Goal: Task Accomplishment & Management: Use online tool/utility

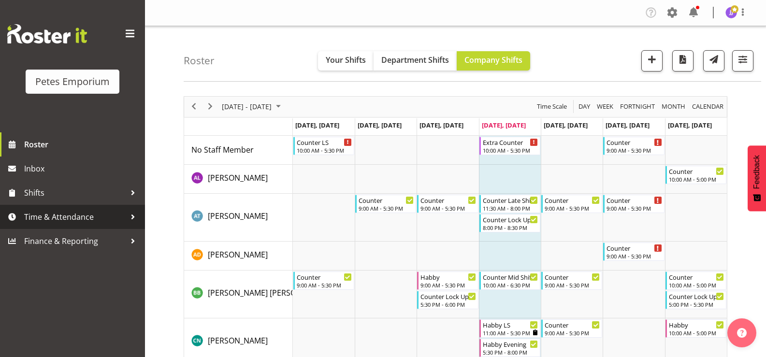
click at [55, 220] on span "Time & Attendance" at bounding box center [74, 217] width 101 height 14
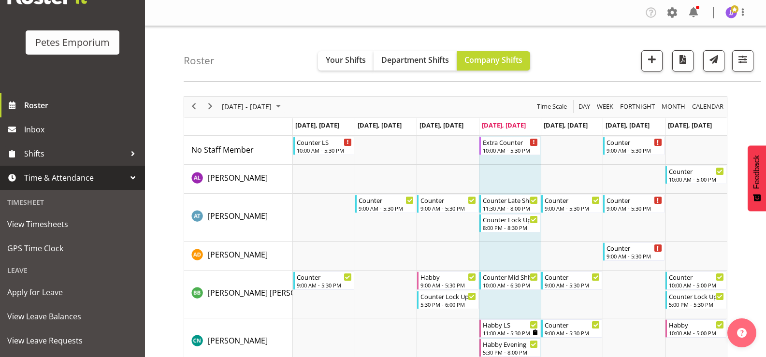
scroll to position [85, 0]
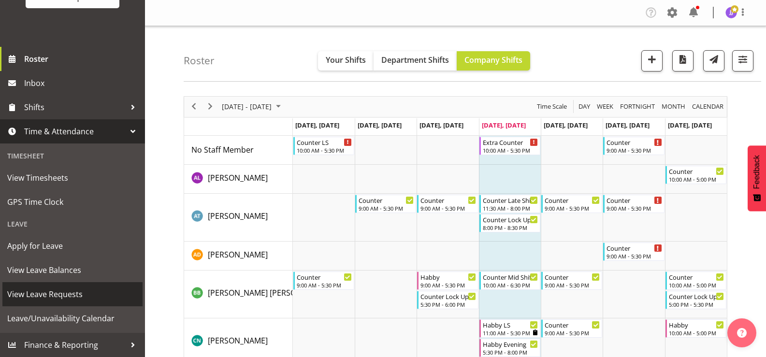
click at [63, 291] on span "View Leave Requests" at bounding box center [72, 294] width 130 height 14
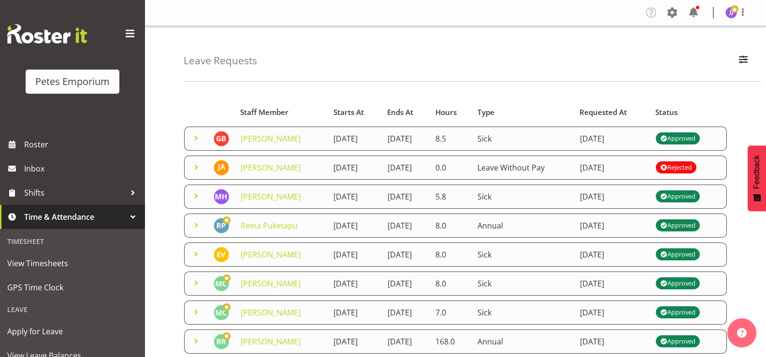
click at [195, 171] on span at bounding box center [196, 167] width 12 height 12
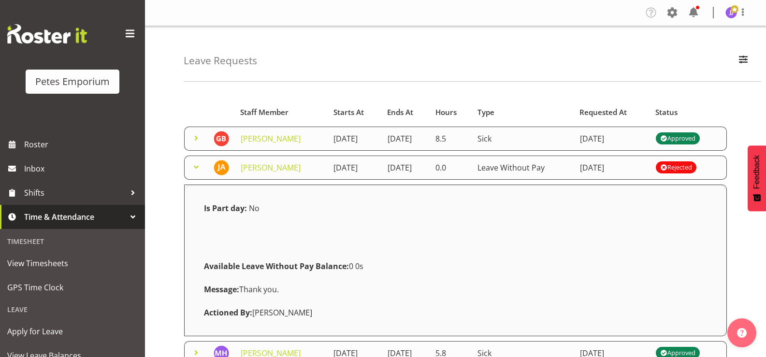
click at [195, 171] on span at bounding box center [196, 167] width 12 height 12
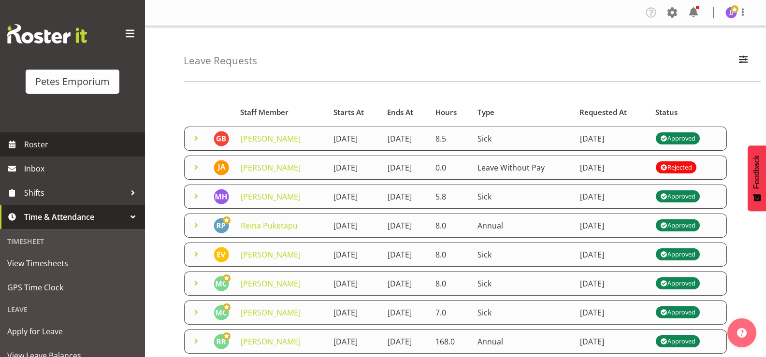
click at [54, 142] on span "Roster" at bounding box center [82, 144] width 116 height 14
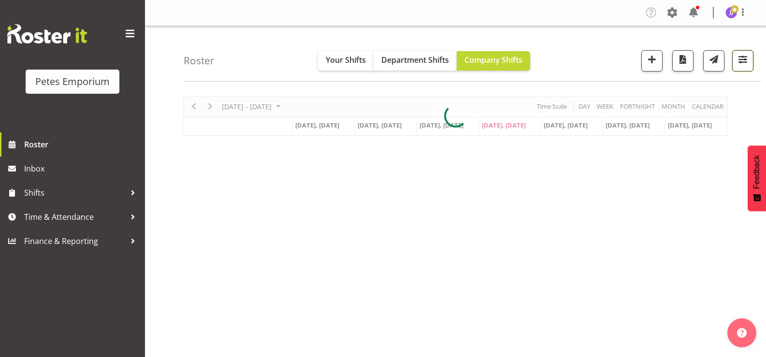
click at [743, 57] on span "button" at bounding box center [742, 59] width 13 height 13
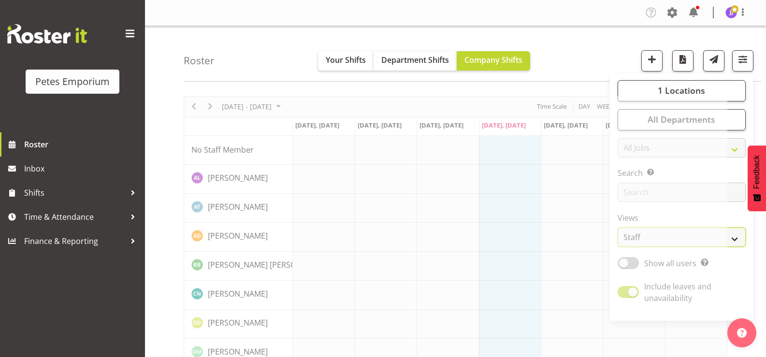
click at [739, 240] on select "Staff Role Shift - Horizontal Shift - Vertical Staff - Location" at bounding box center [681, 236] width 128 height 19
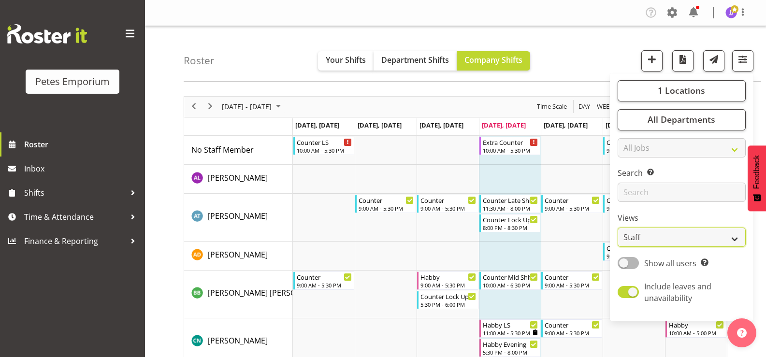
select select "shift"
click at [618, 227] on select "Staff Role Shift - Horizontal Shift - Vertical Staff - Location" at bounding box center [681, 236] width 128 height 19
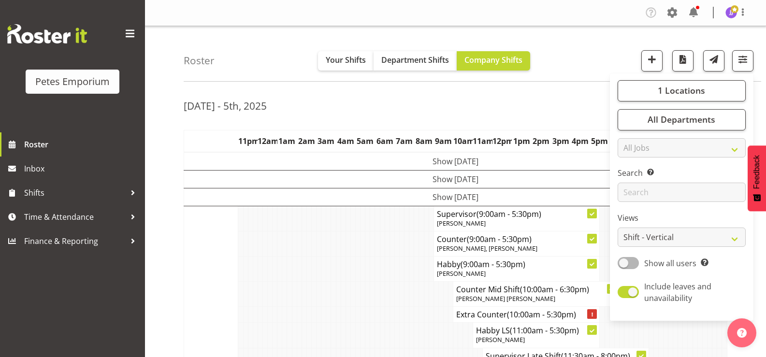
click at [248, 294] on tr "Counter Mid Shift (10:00am - 6:30pm) Beena Beena" at bounding box center [455, 294] width 543 height 25
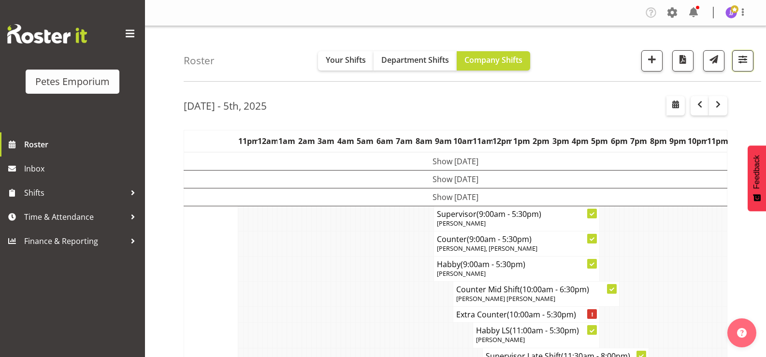
click at [744, 61] on span "button" at bounding box center [742, 59] width 13 height 13
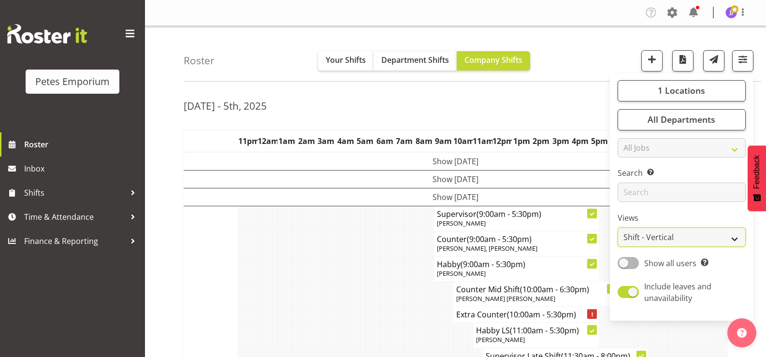
click at [735, 241] on select "Staff Role Shift - Horizontal Shift - Vertical Staff - Location" at bounding box center [681, 236] width 128 height 19
click at [655, 93] on button "1 Locations" at bounding box center [681, 90] width 128 height 21
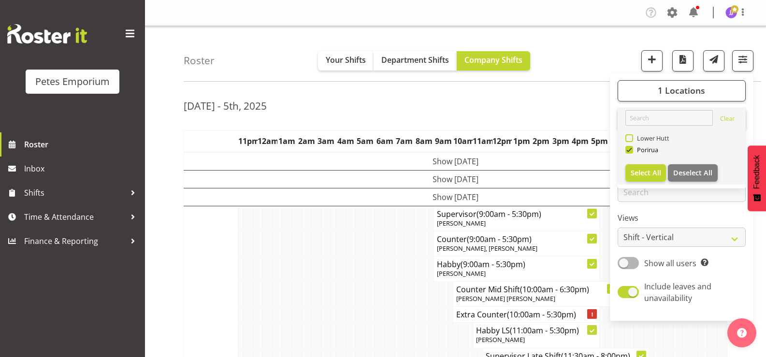
click at [629, 138] on span at bounding box center [629, 138] width 8 height 8
click at [629, 138] on input "Lower Hutt" at bounding box center [628, 138] width 6 height 6
checkbox input "true"
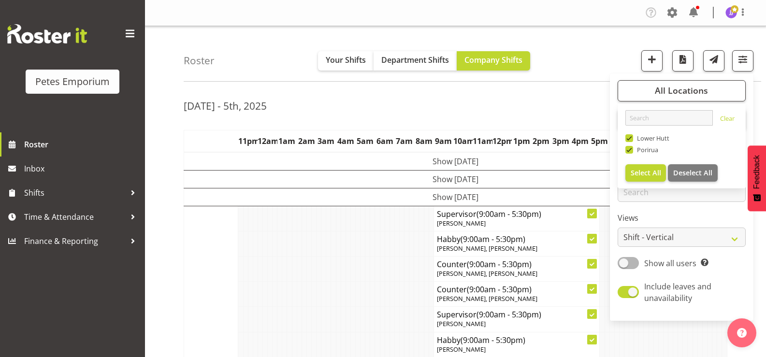
drag, startPoint x: 308, startPoint y: 294, endPoint x: 313, endPoint y: 291, distance: 5.5
click at [308, 293] on td at bounding box center [308, 294] width 5 height 25
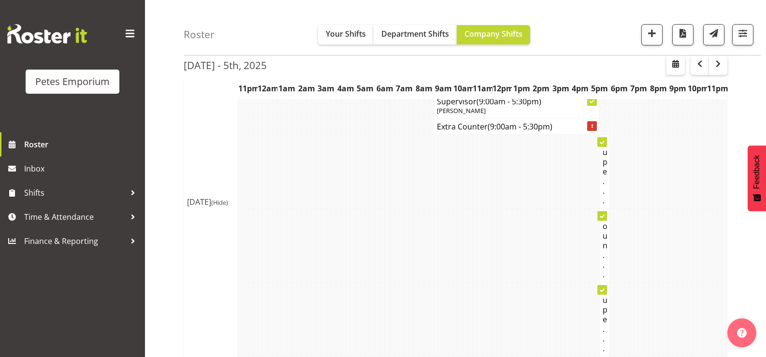
scroll to position [821, 0]
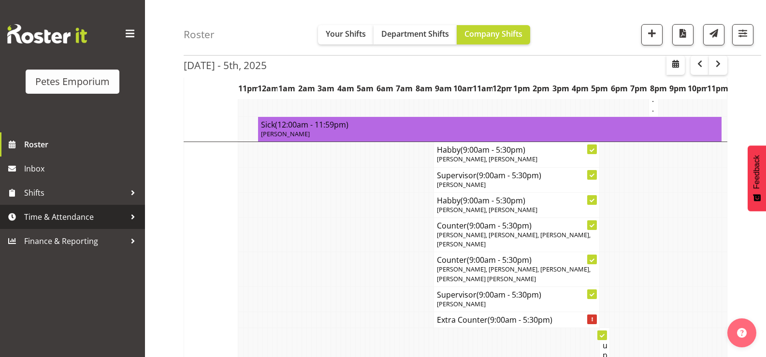
click at [50, 218] on span "Time & Attendance" at bounding box center [74, 217] width 101 height 14
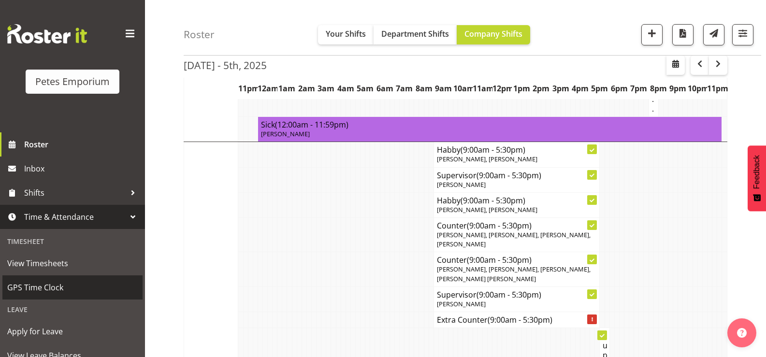
click at [44, 286] on span "GPS Time Clock" at bounding box center [72, 287] width 130 height 14
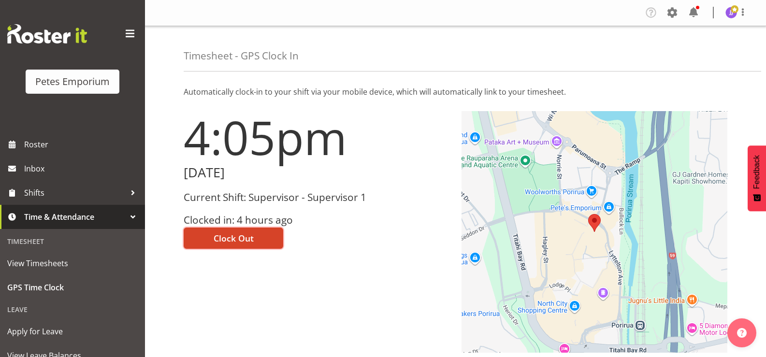
click at [230, 233] on span "Clock Out" at bounding box center [233, 238] width 40 height 13
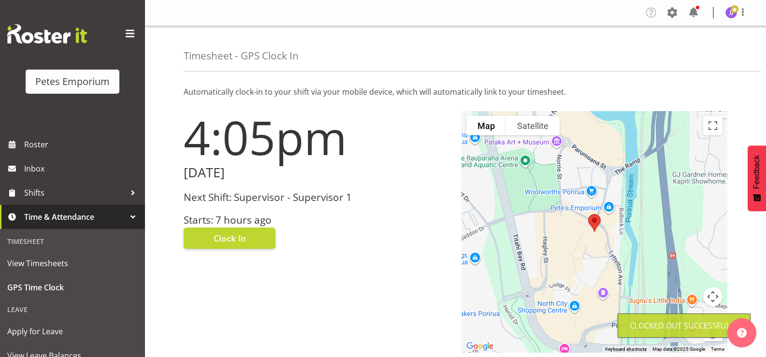
click at [735, 15] on img at bounding box center [731, 13] width 12 height 12
click at [693, 48] on link "Log Out" at bounding box center [701, 50] width 93 height 17
